Goal: Find specific page/section: Find specific page/section

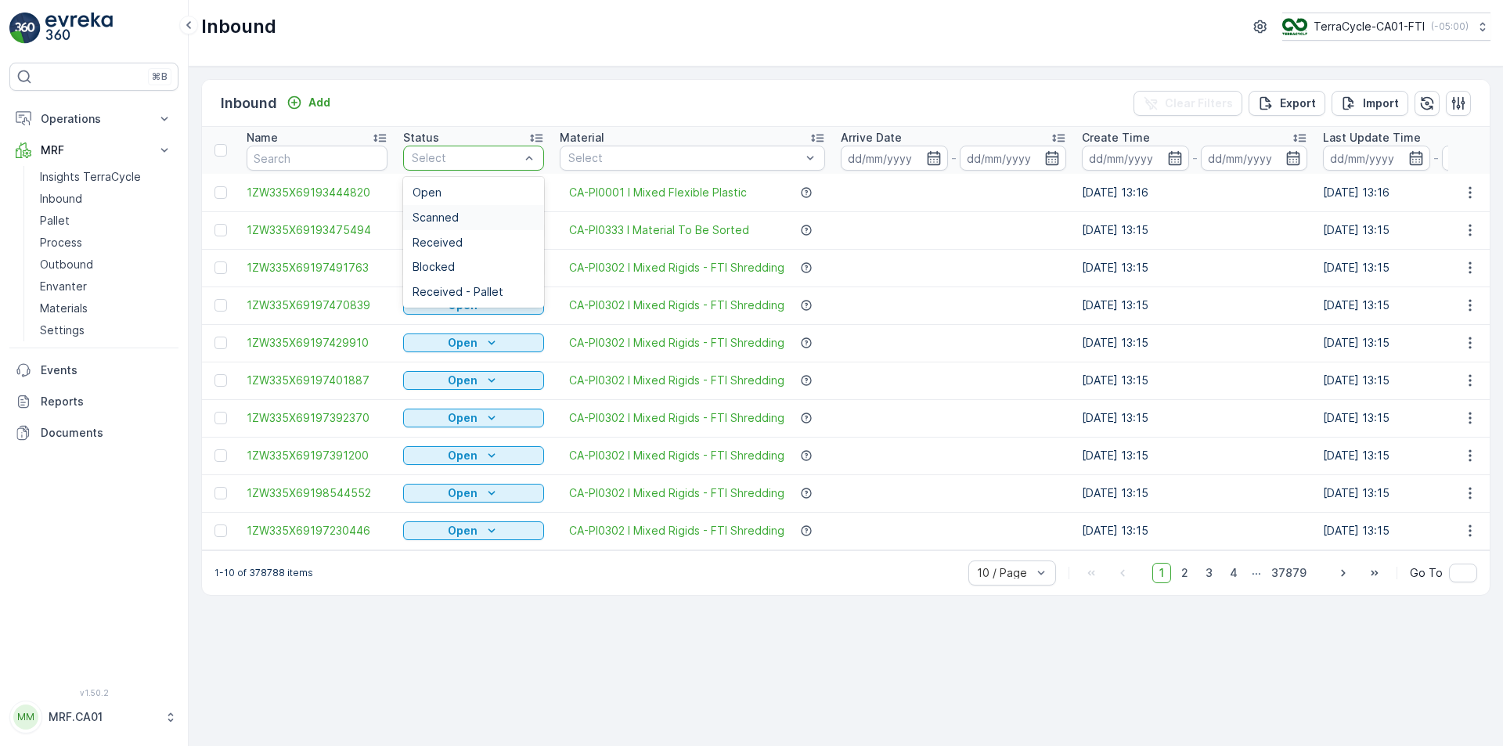
click at [455, 218] on span "Scanned" at bounding box center [436, 217] width 46 height 13
click at [480, 212] on div "Scanned" at bounding box center [474, 217] width 122 height 13
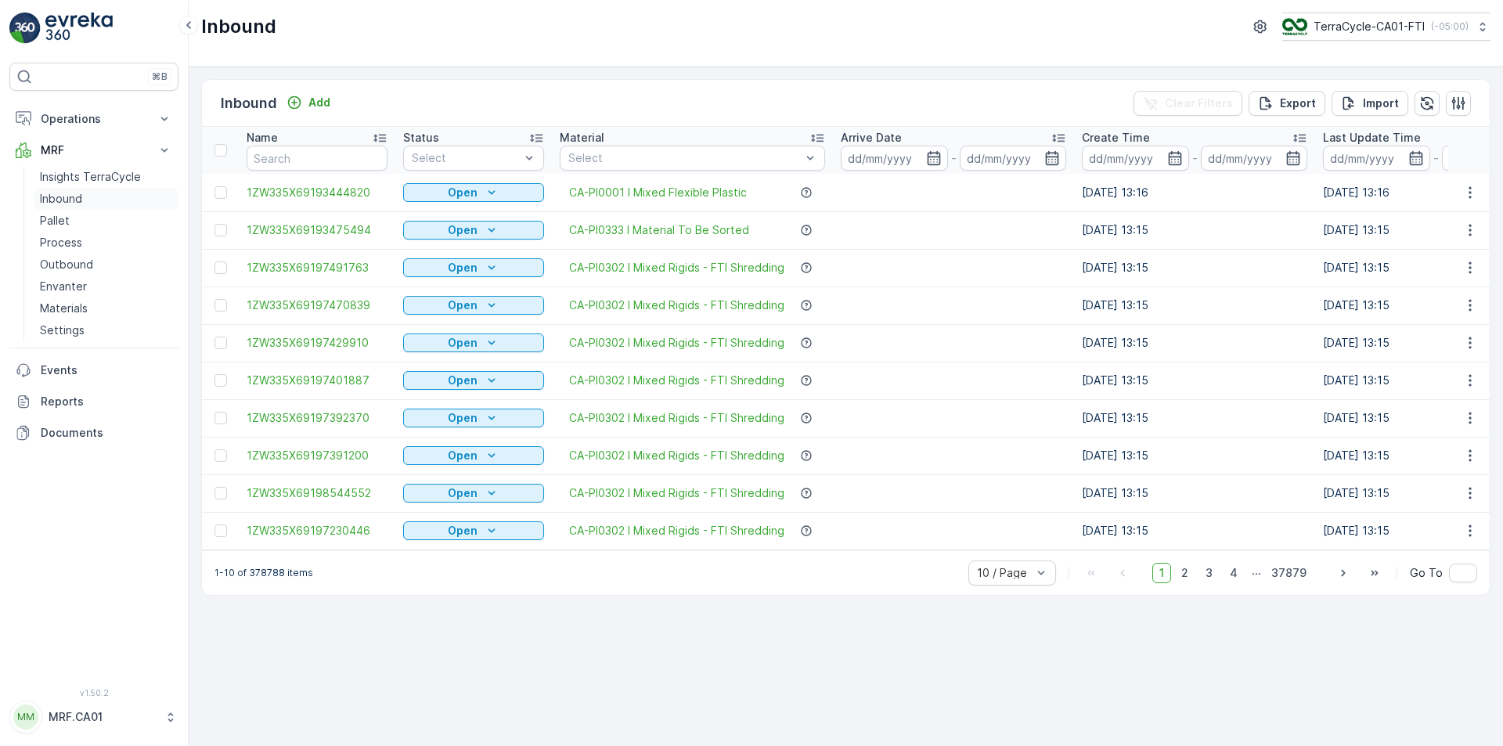
click at [97, 194] on link "Inbound" at bounding box center [106, 199] width 145 height 22
drag, startPoint x: 376, startPoint y: 103, endPoint x: 196, endPoint y: 92, distance: 180.4
click at [196, 92] on div "Inbound Add Clear Filters Export Import Name Status Select Material Select Arri…" at bounding box center [846, 406] width 1314 height 679
click at [403, 91] on div "Inbound Add Clear Filters Export Import" at bounding box center [846, 103] width 1288 height 47
click at [611, 73] on div "Inbound Add Clear Filters Export Import Name Status Select Material Select Arri…" at bounding box center [846, 406] width 1314 height 679
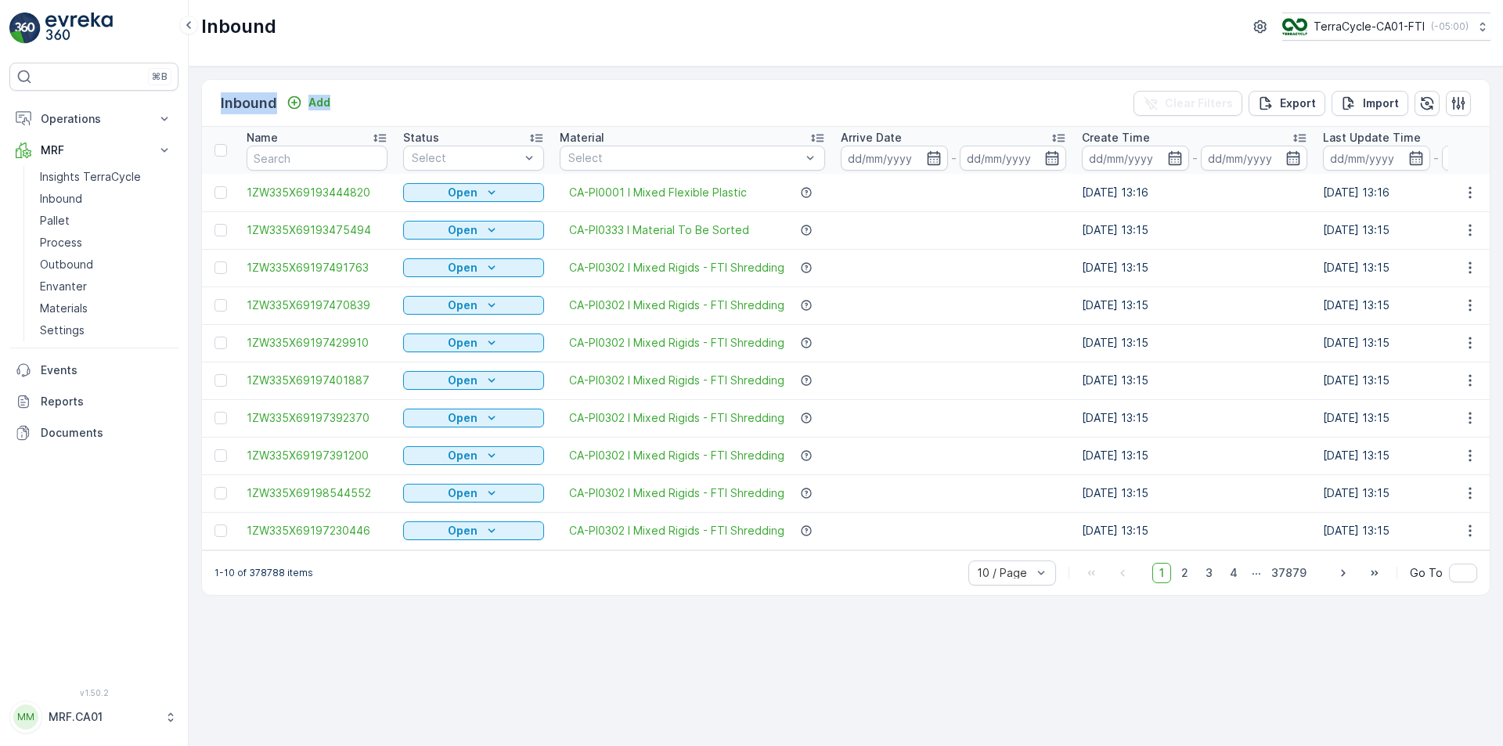
drag, startPoint x: 410, startPoint y: 113, endPoint x: 209, endPoint y: 107, distance: 201.2
click at [209, 107] on div "Inbound Add Clear Filters Export Import" at bounding box center [846, 103] width 1288 height 47
click at [413, 97] on div "Inbound Add Clear Filters Export Import" at bounding box center [846, 103] width 1288 height 47
drag, startPoint x: 419, startPoint y: 105, endPoint x: 143, endPoint y: 95, distance: 275.7
click at [143, 95] on div "⌘B Operations Planning Routes & Tasks Cockpit Settings MRF Insights TerraCycle …" at bounding box center [751, 373] width 1503 height 746
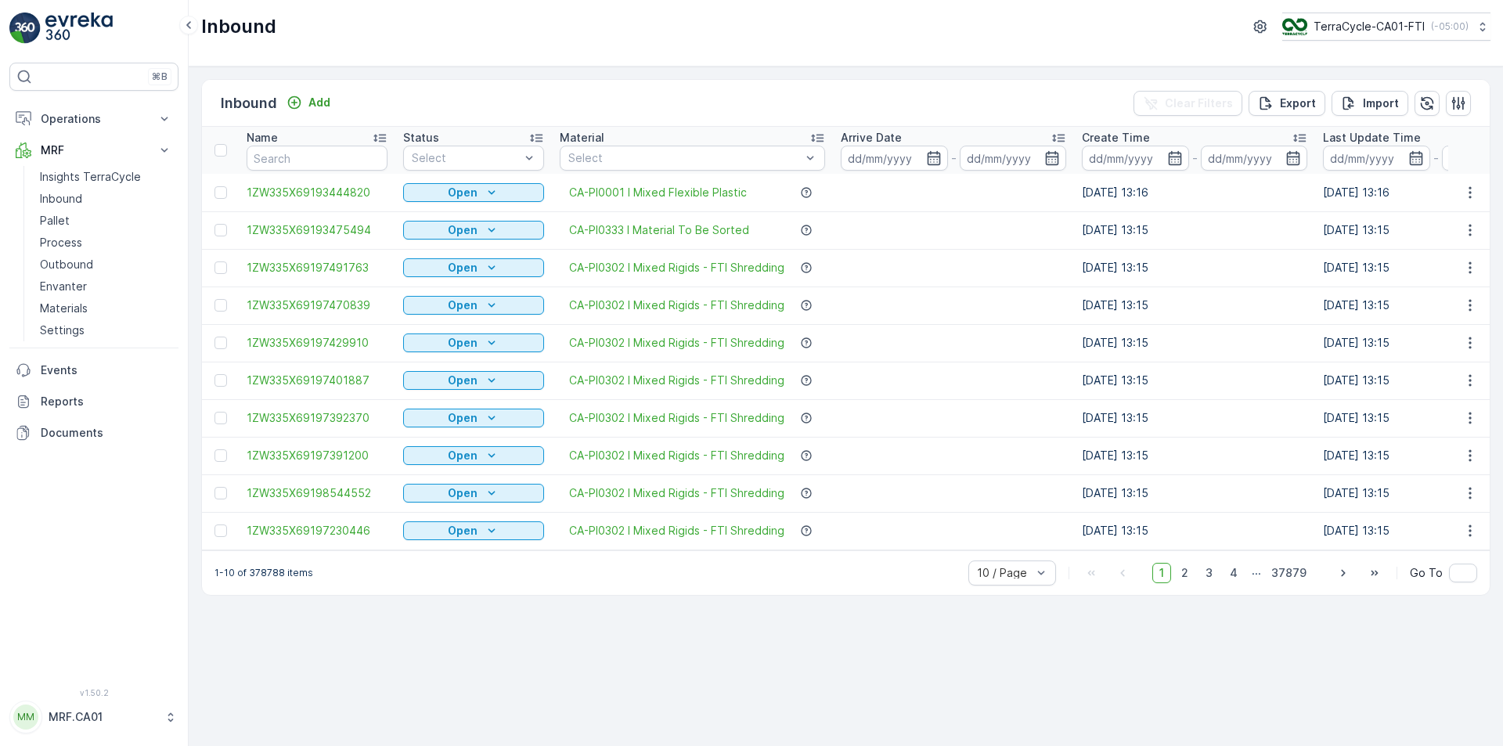
click at [403, 104] on div "Inbound Add Clear Filters Export Import" at bounding box center [846, 103] width 1288 height 47
drag, startPoint x: 403, startPoint y: 104, endPoint x: 200, endPoint y: 111, distance: 203.6
click at [200, 111] on div "Inbound Add Clear Filters Export Import Name Status Select Material Select Arri…" at bounding box center [846, 406] width 1314 height 679
click at [380, 90] on div "Inbound Add Clear Filters Export Import" at bounding box center [846, 103] width 1288 height 47
drag, startPoint x: 384, startPoint y: 100, endPoint x: 218, endPoint y: 106, distance: 165.3
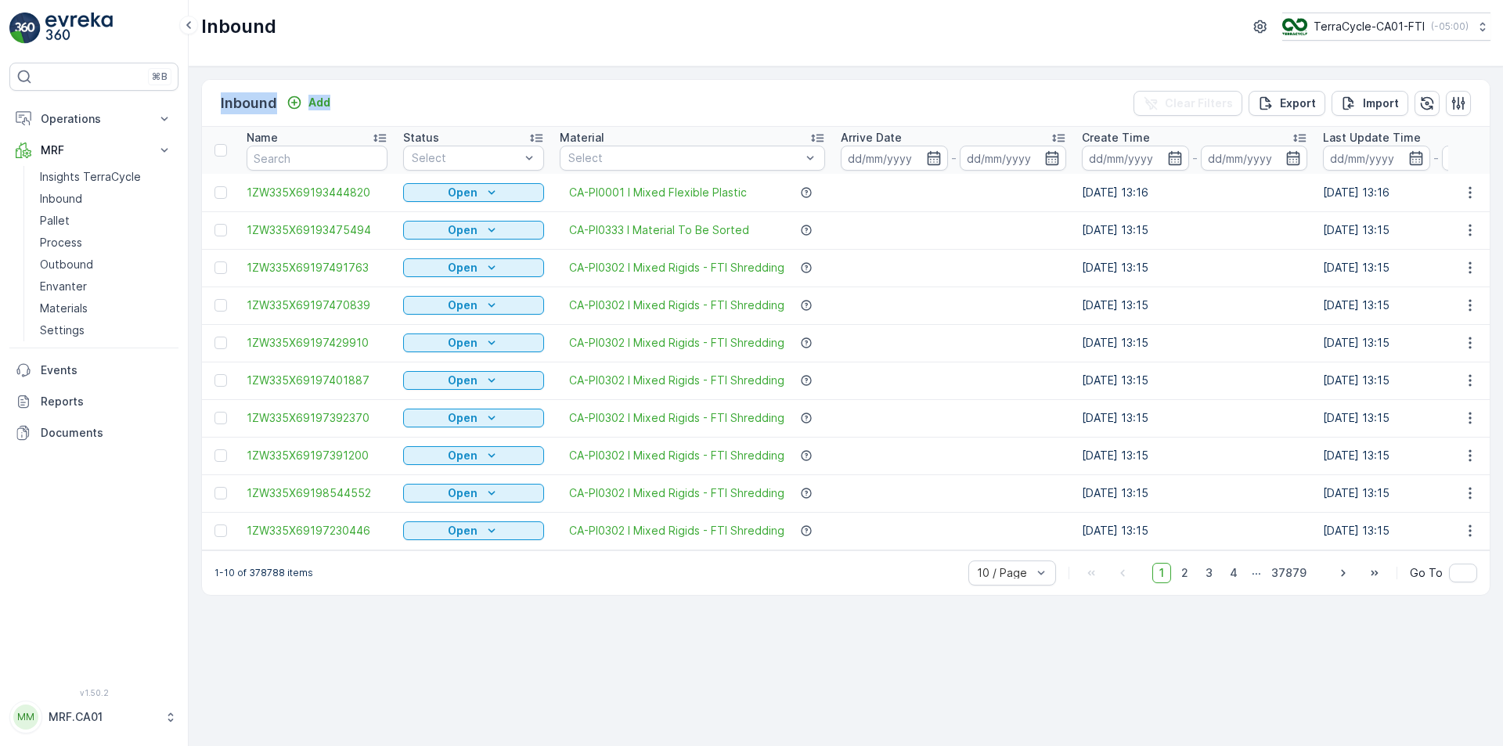
click at [218, 106] on div "Inbound Add Clear Filters Export Import" at bounding box center [846, 103] width 1288 height 47
click at [411, 92] on div "Inbound Add Clear Filters Export Import" at bounding box center [846, 103] width 1288 height 47
drag, startPoint x: 424, startPoint y: 93, endPoint x: 189, endPoint y: 102, distance: 235.0
click at [189, 102] on div "Inbound Add Clear Filters Export Import Name Status Select Material Select Arri…" at bounding box center [846, 406] width 1314 height 679
click at [378, 106] on div "Inbound Add Clear Filters Export Import" at bounding box center [846, 103] width 1288 height 47
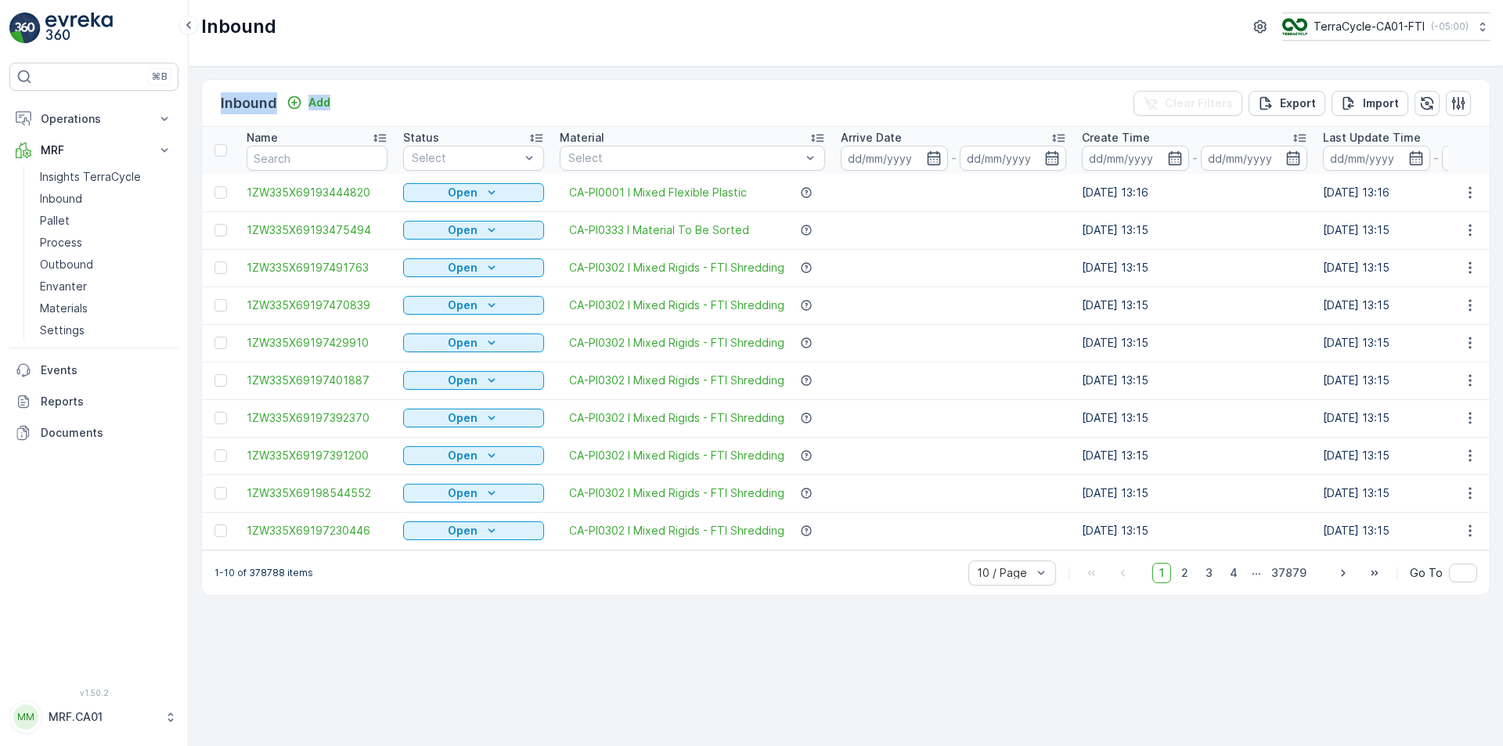
drag, startPoint x: 402, startPoint y: 95, endPoint x: 201, endPoint y: 97, distance: 200.4
click at [201, 97] on div "Inbound Add Clear Filters Export Import Name Status Select Material Select Arri…" at bounding box center [845, 337] width 1289 height 517
click at [414, 84] on div "Inbound Add Clear Filters Export Import" at bounding box center [846, 103] width 1288 height 47
drag, startPoint x: 445, startPoint y: 94, endPoint x: 218, endPoint y: 99, distance: 226.3
click at [218, 99] on div "Inbound Add Clear Filters Export Import" at bounding box center [846, 103] width 1288 height 47
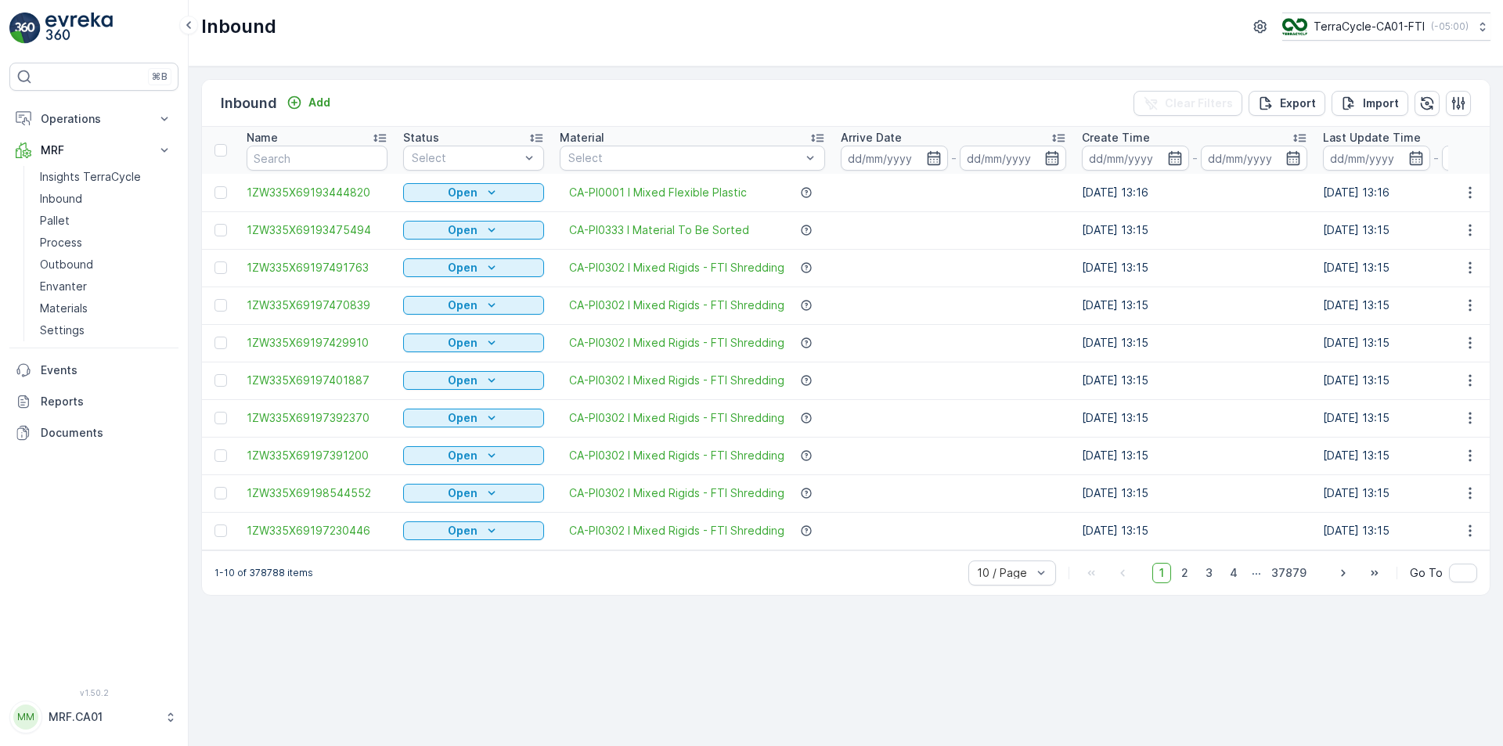
click at [522, 98] on div "Inbound Add Clear Filters Export Import" at bounding box center [846, 103] width 1288 height 47
drag, startPoint x: 380, startPoint y: 93, endPoint x: 205, endPoint y: 92, distance: 175.3
click at [205, 92] on div "Inbound Add Clear Filters Export Import" at bounding box center [846, 103] width 1288 height 47
click at [427, 87] on div "Inbound Add Clear Filters Export Import" at bounding box center [846, 103] width 1288 height 47
drag, startPoint x: 416, startPoint y: 103, endPoint x: 217, endPoint y: 102, distance: 198.8
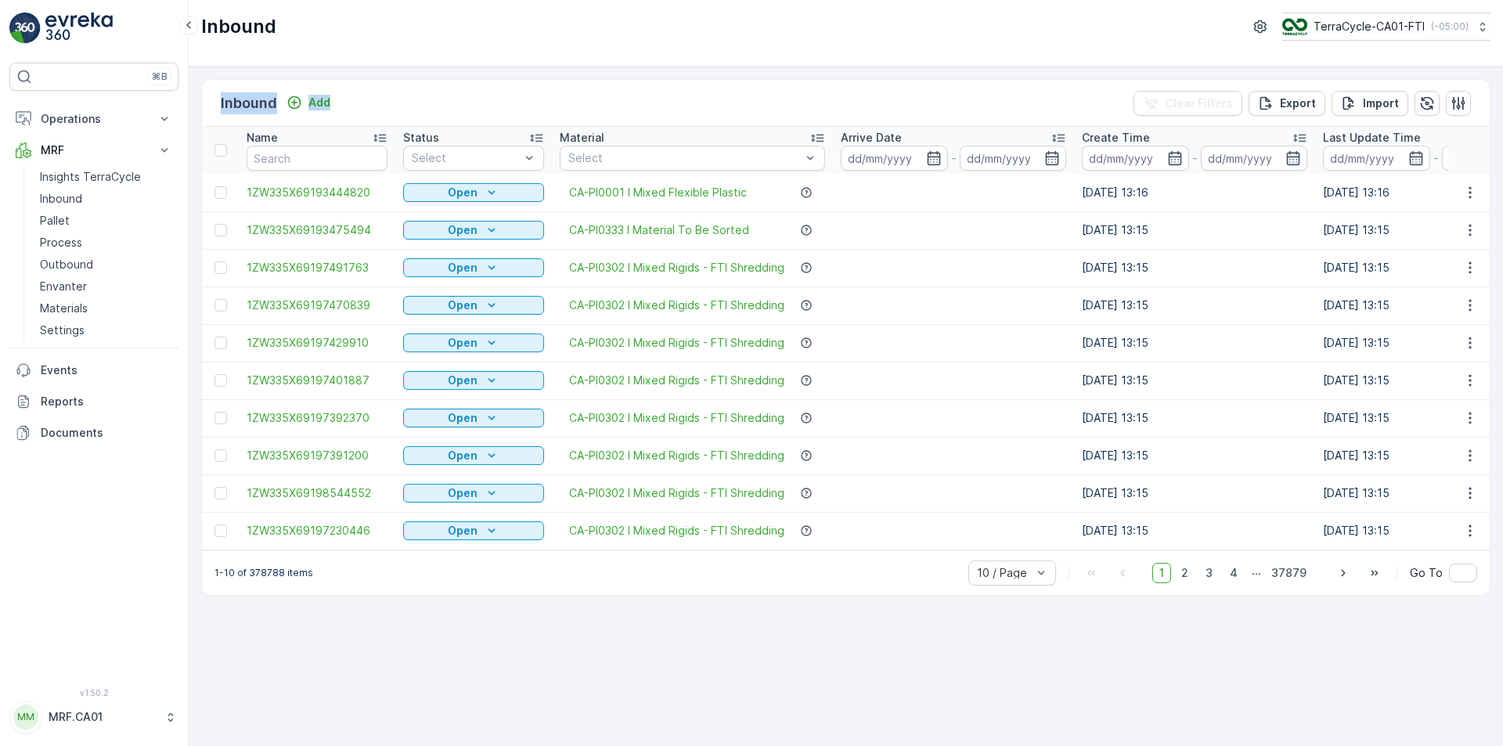
click at [217, 102] on div "Inbound Add Clear Filters Export Import" at bounding box center [846, 103] width 1288 height 47
click at [383, 106] on div "Inbound Add Clear Filters Export Import" at bounding box center [846, 103] width 1288 height 47
